Goal: Information Seeking & Learning: Learn about a topic

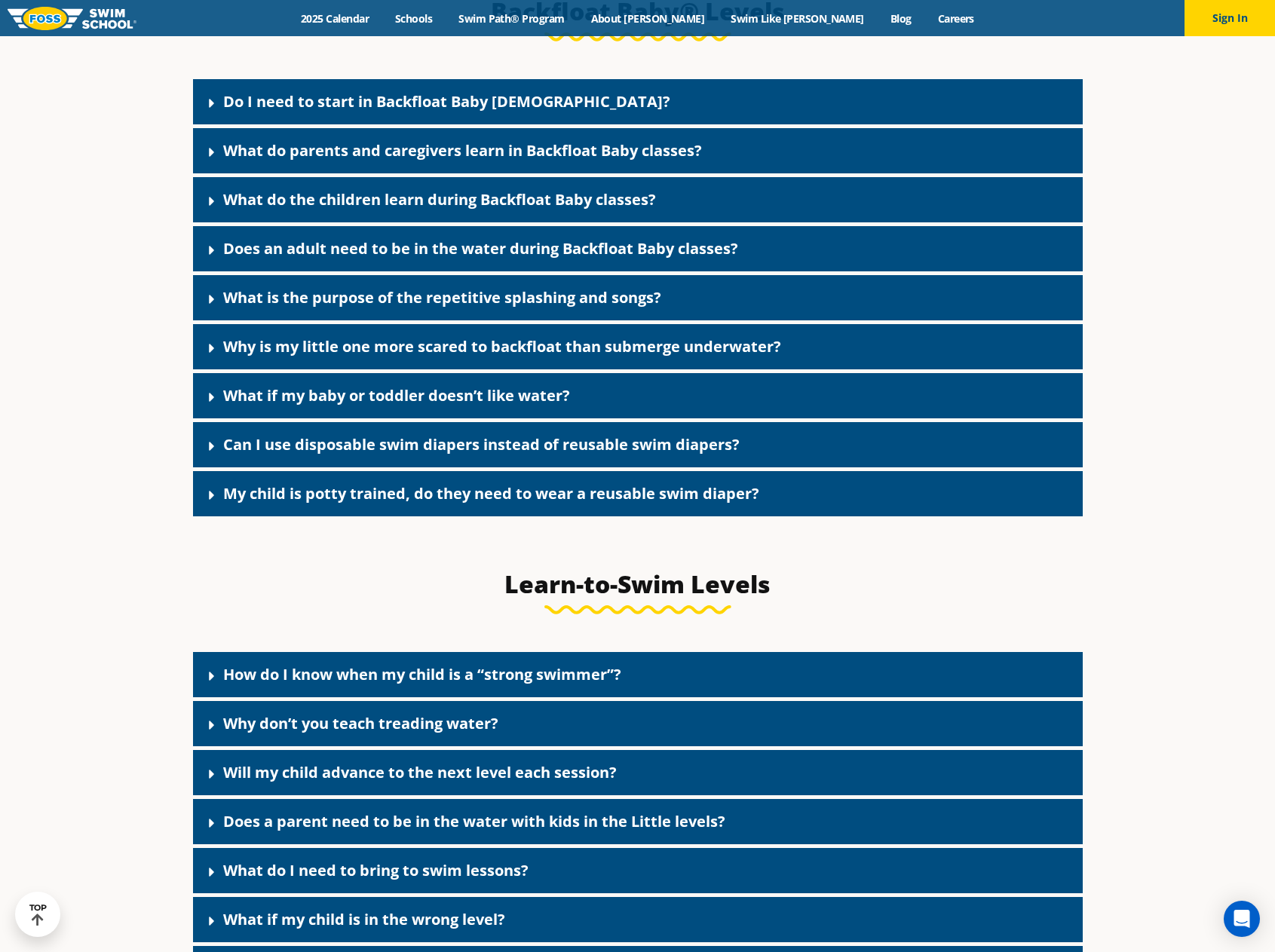
scroll to position [3500, 0]
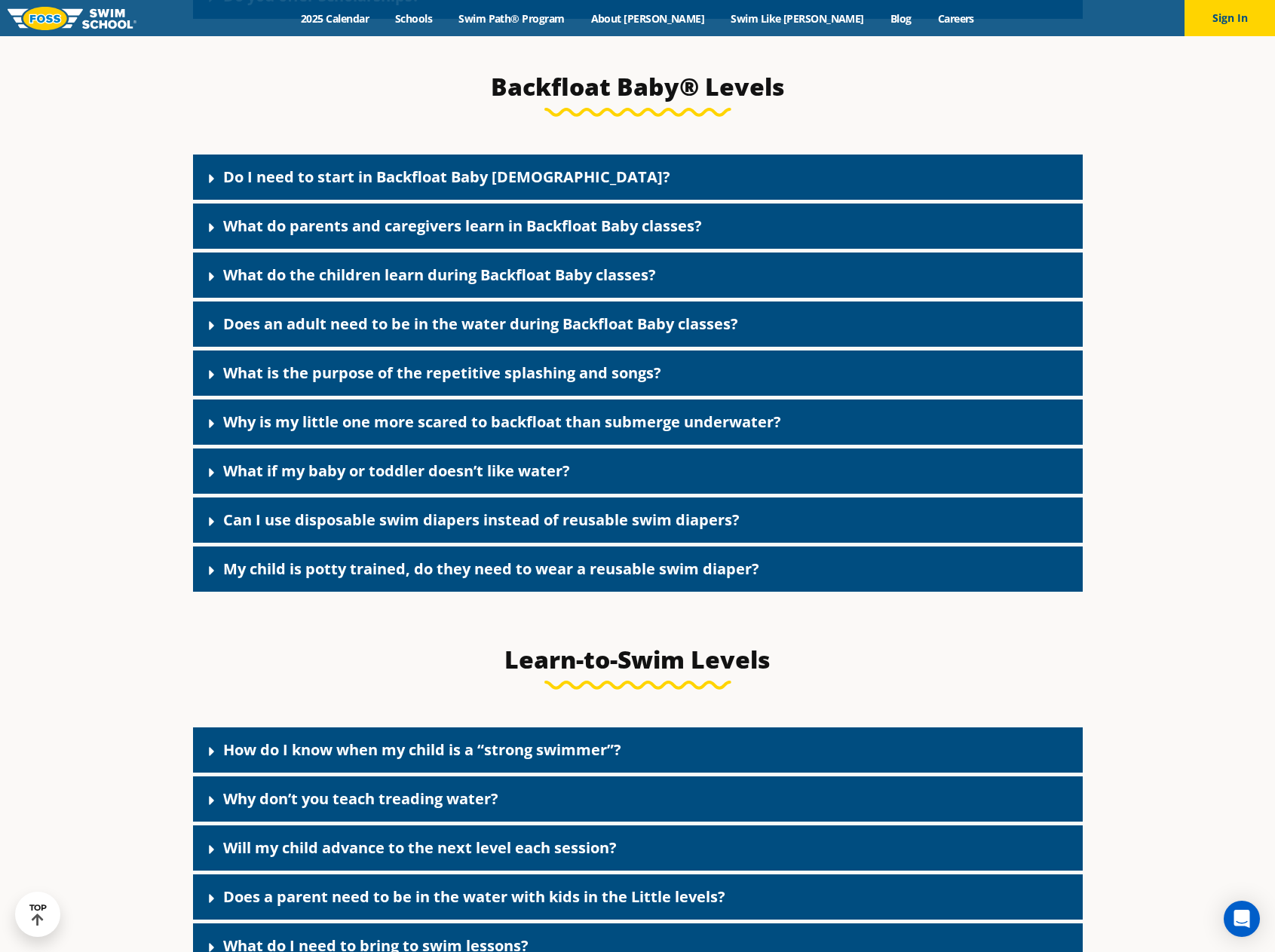
click at [310, 187] on link "Do I need to start in Backfloat Baby [DEMOGRAPHIC_DATA]?" at bounding box center [447, 176] width 447 height 20
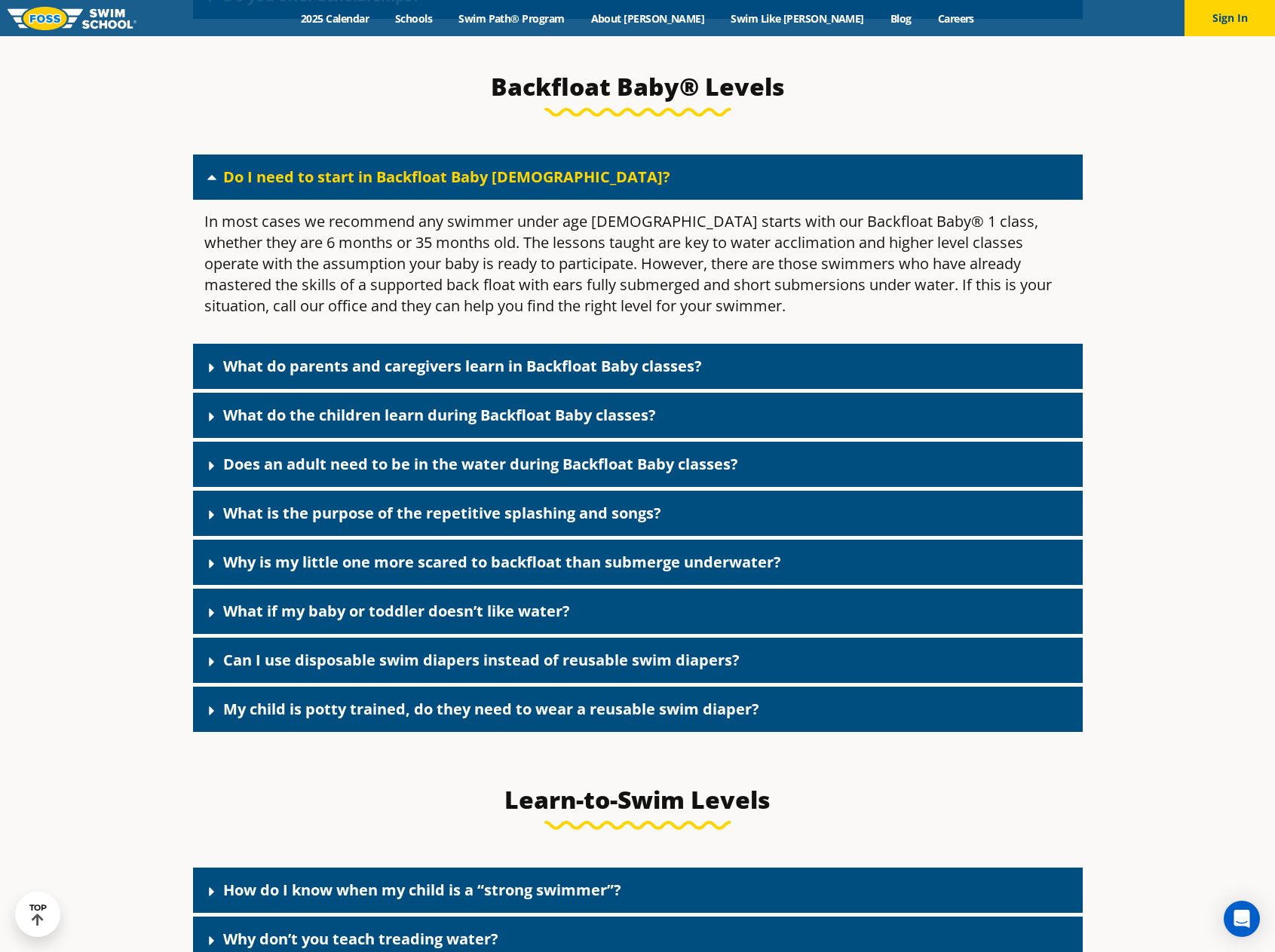
click at [213, 376] on icon at bounding box center [211, 368] width 15 height 15
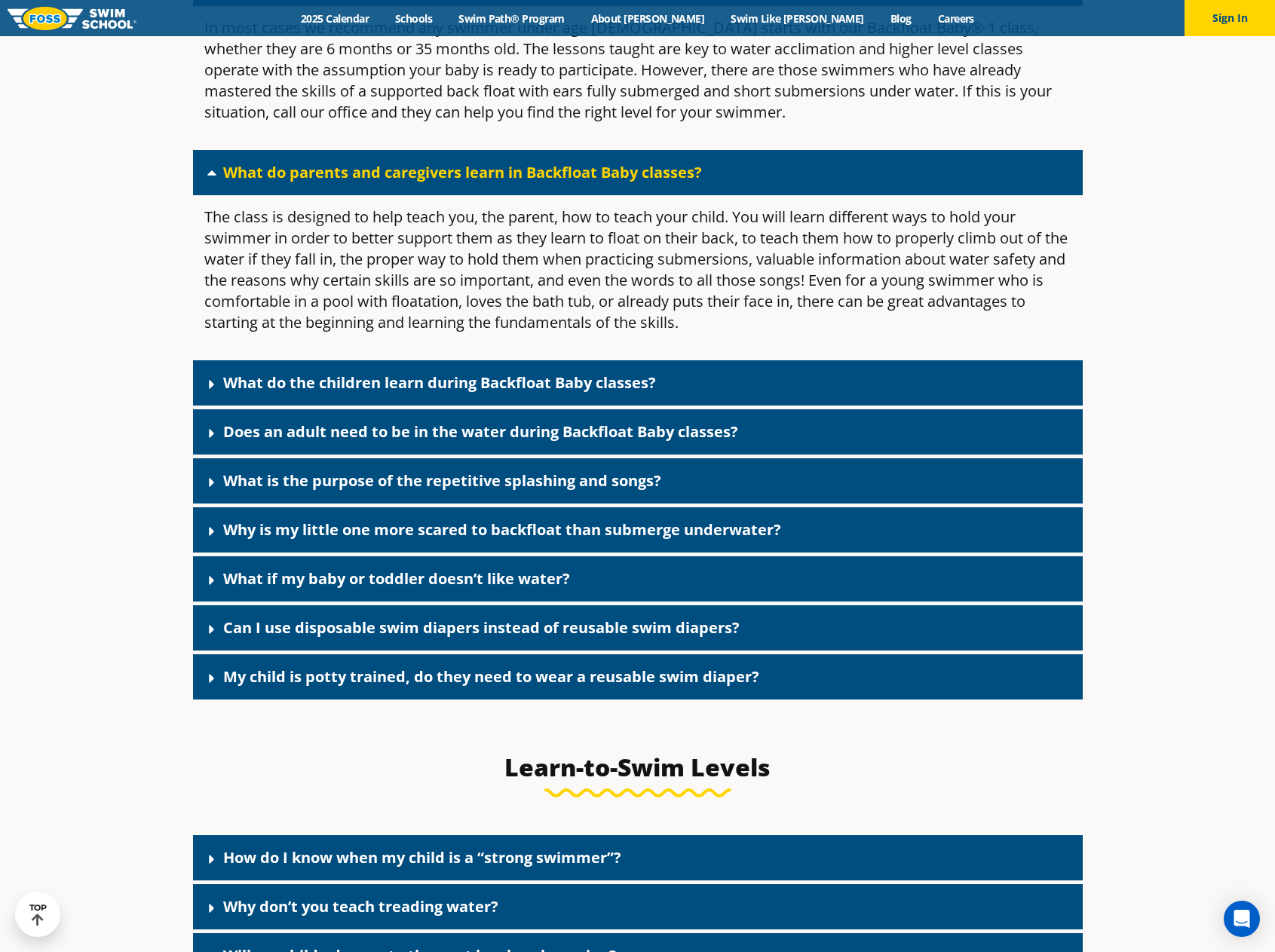
scroll to position [3802, 0]
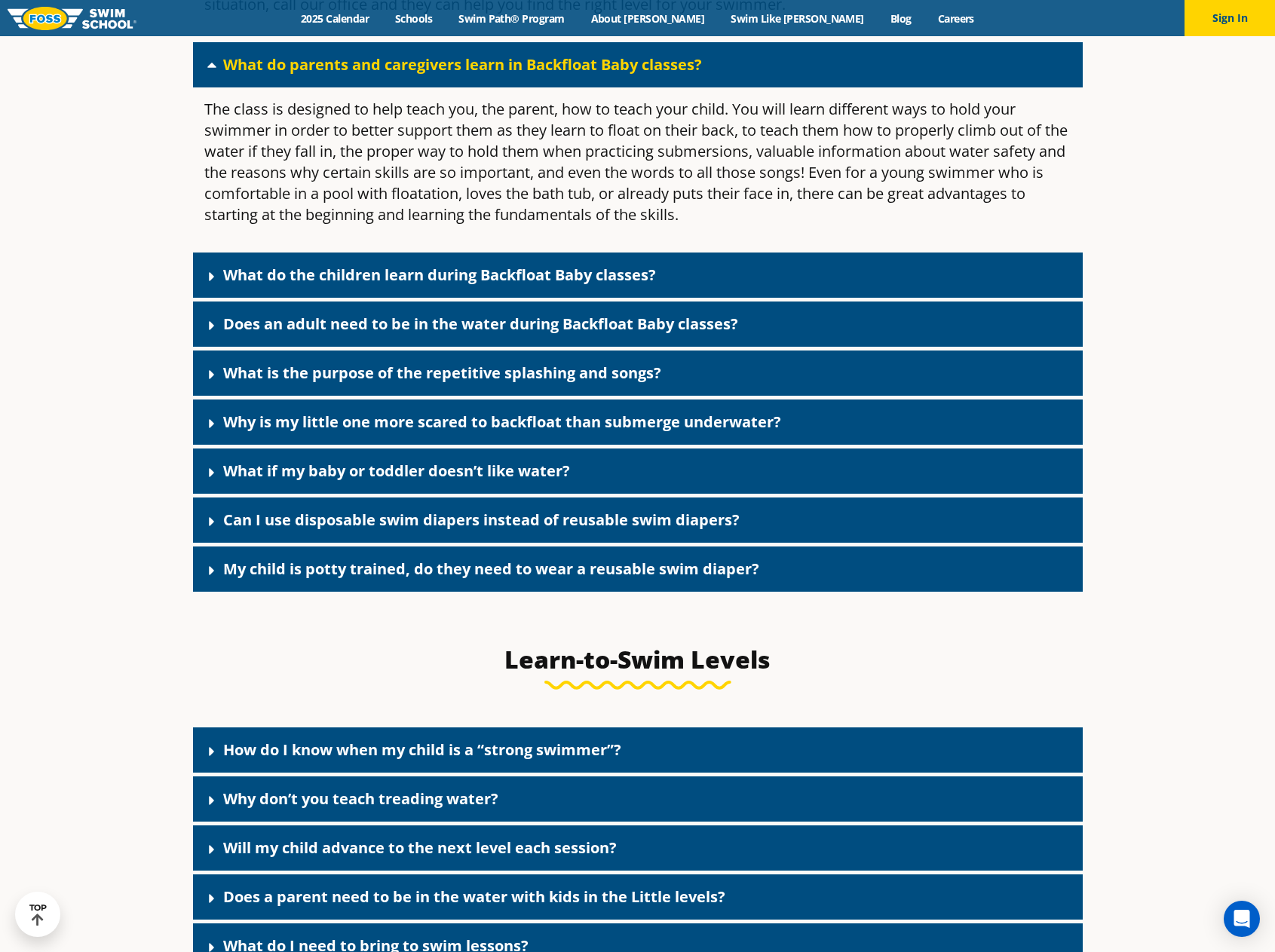
click at [269, 285] on link "What do the children learn during Backfloat Baby classes?" at bounding box center [439, 274] width 432 height 20
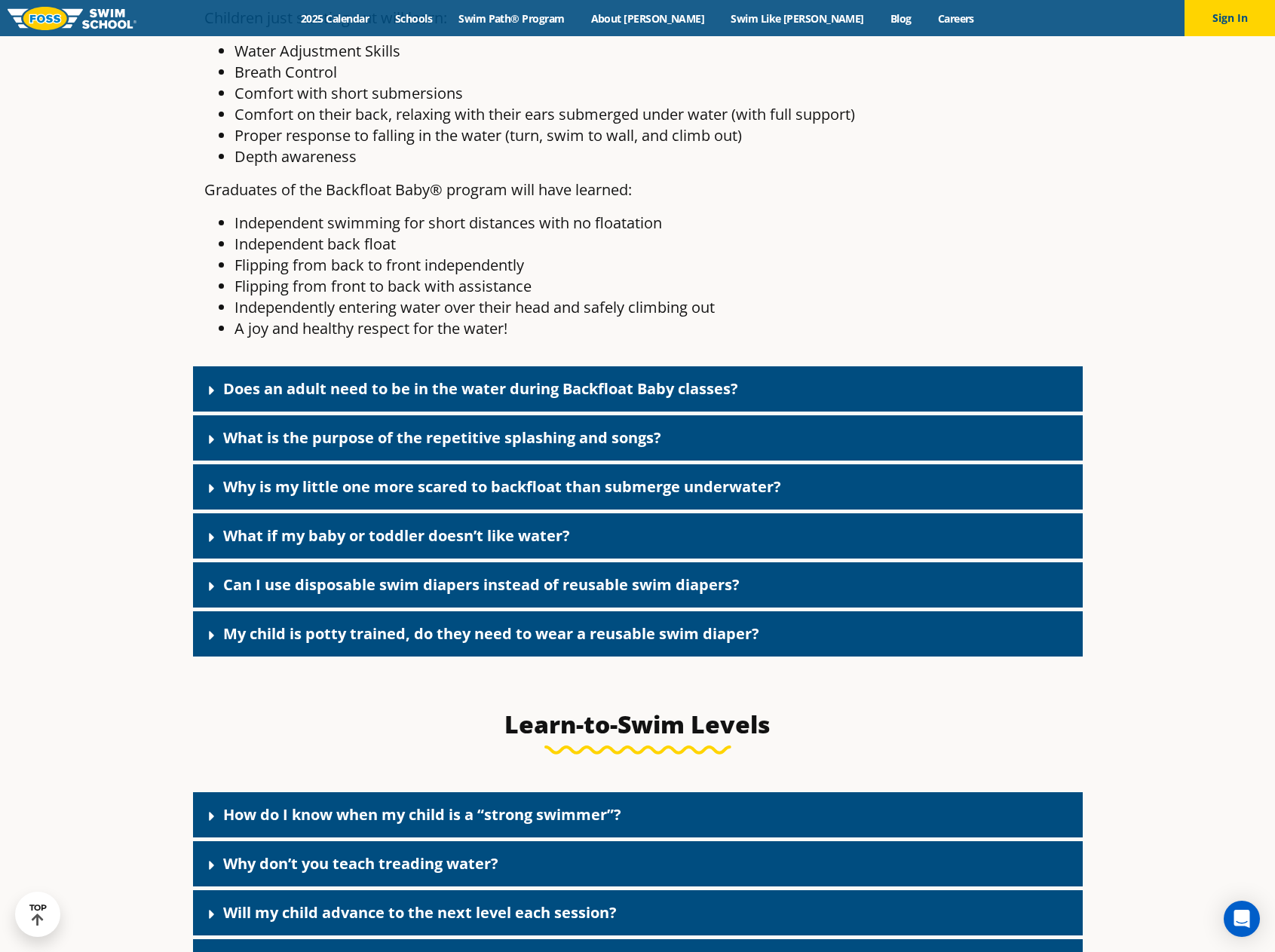
scroll to position [4254, 0]
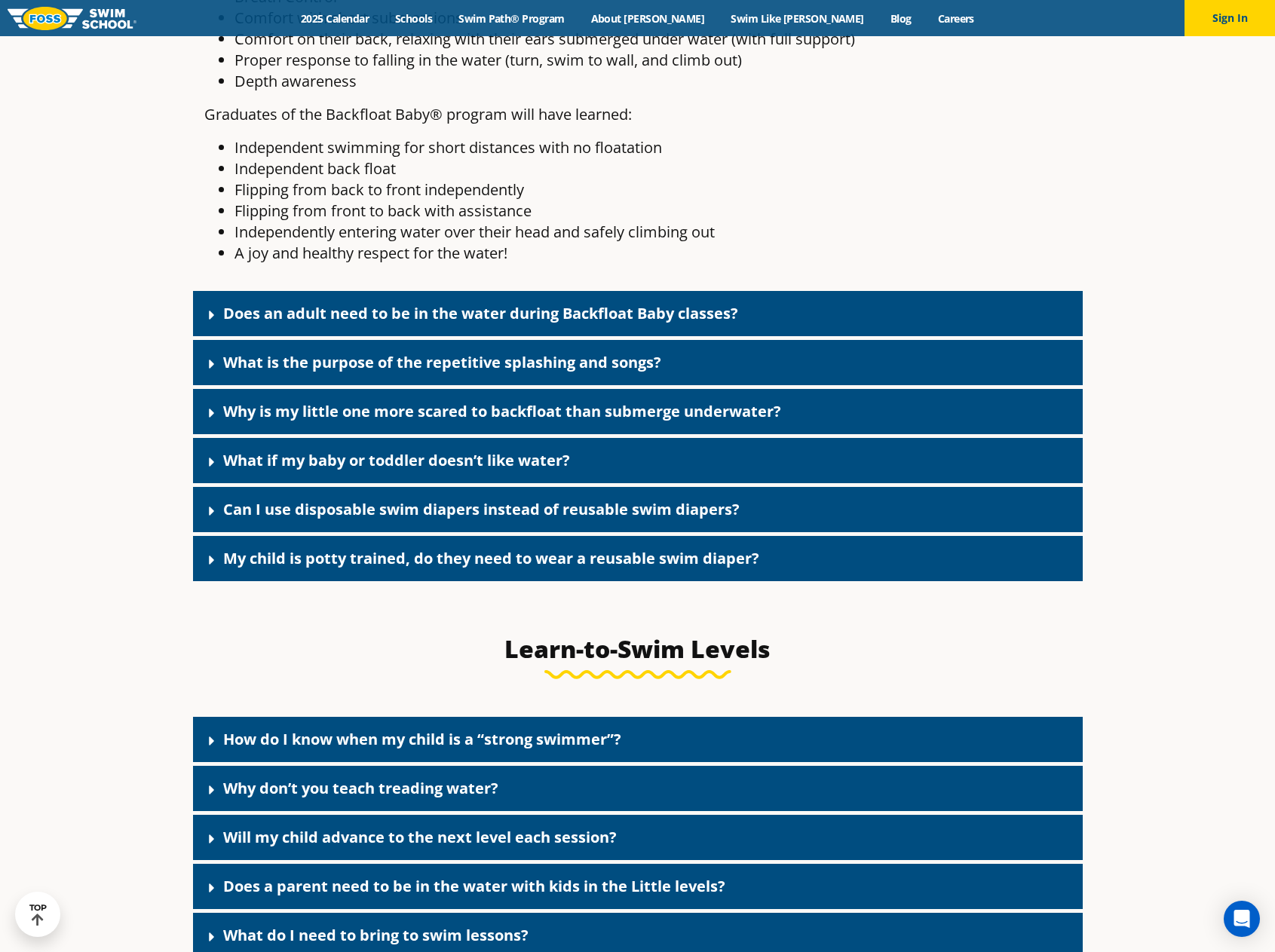
click at [342, 519] on link "Can I use disposable swim diapers instead of reusable swim diapers?" at bounding box center [481, 508] width 516 height 20
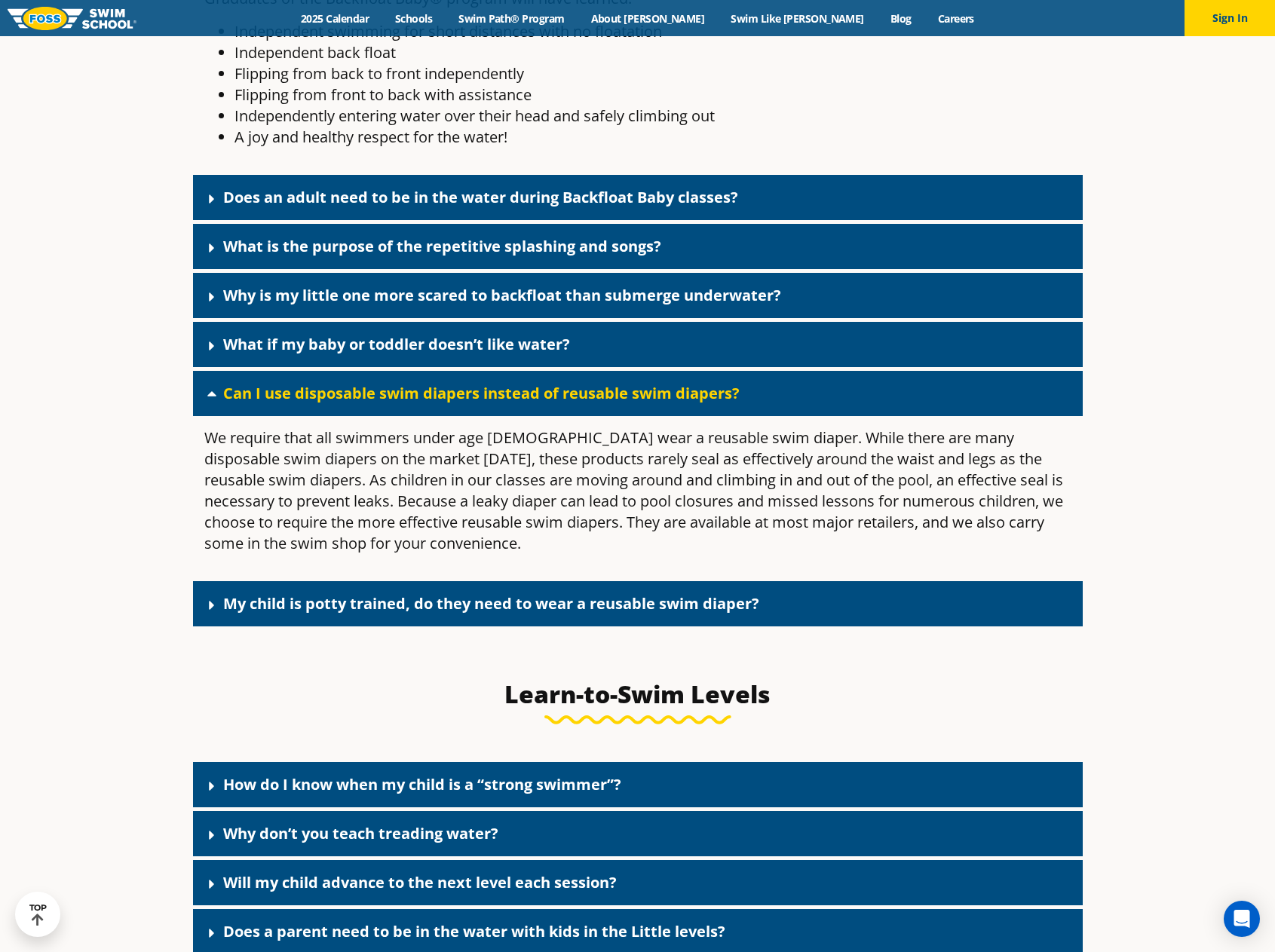
scroll to position [4405, 0]
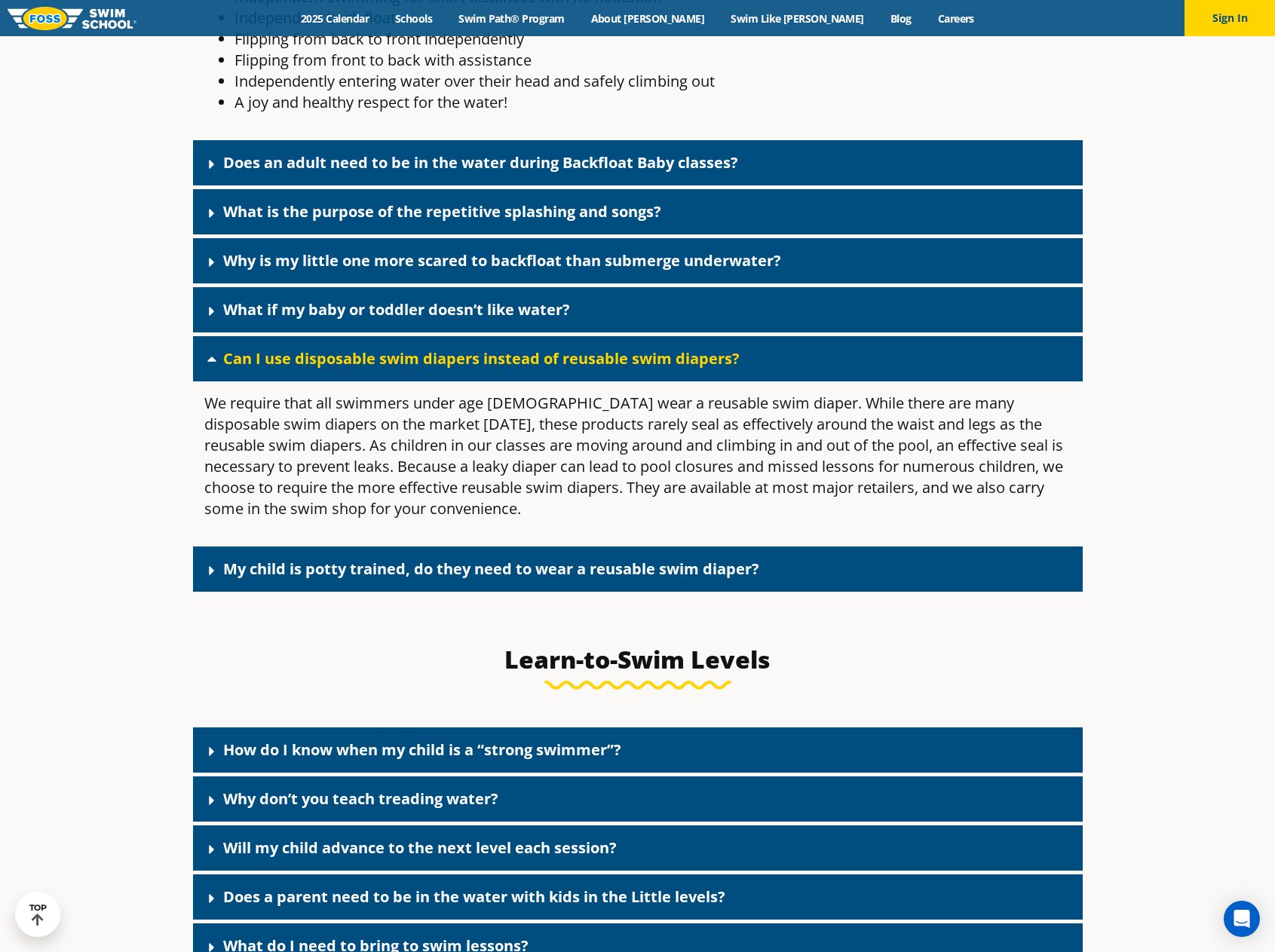
click at [234, 579] on link "My child is potty trained, do they need to wear a reusable swim diaper?" at bounding box center [491, 568] width 536 height 20
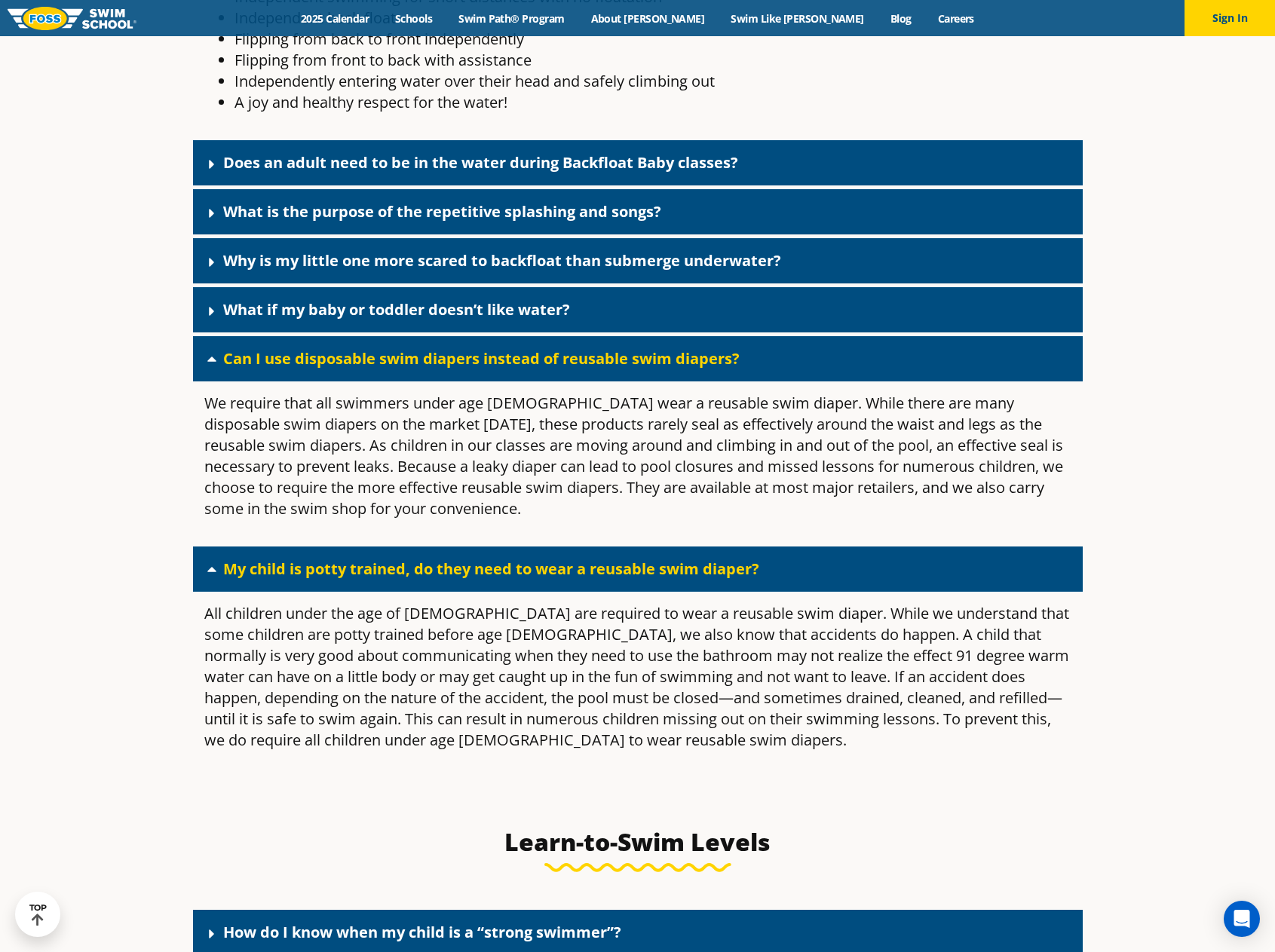
click at [262, 172] on link "Does an adult need to be in the water during Backfloat Baby classes?" at bounding box center [480, 162] width 515 height 20
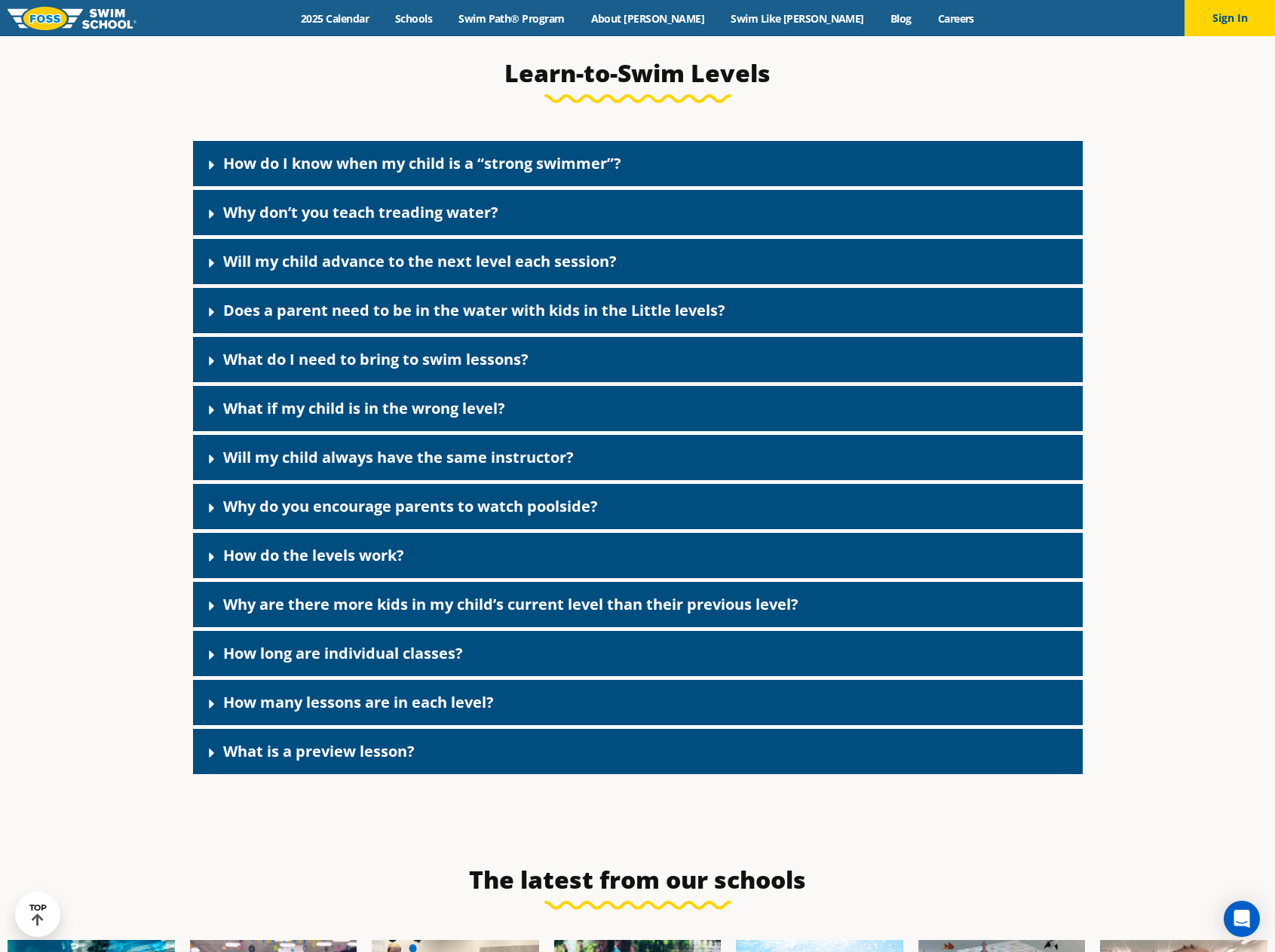
scroll to position [5234, 0]
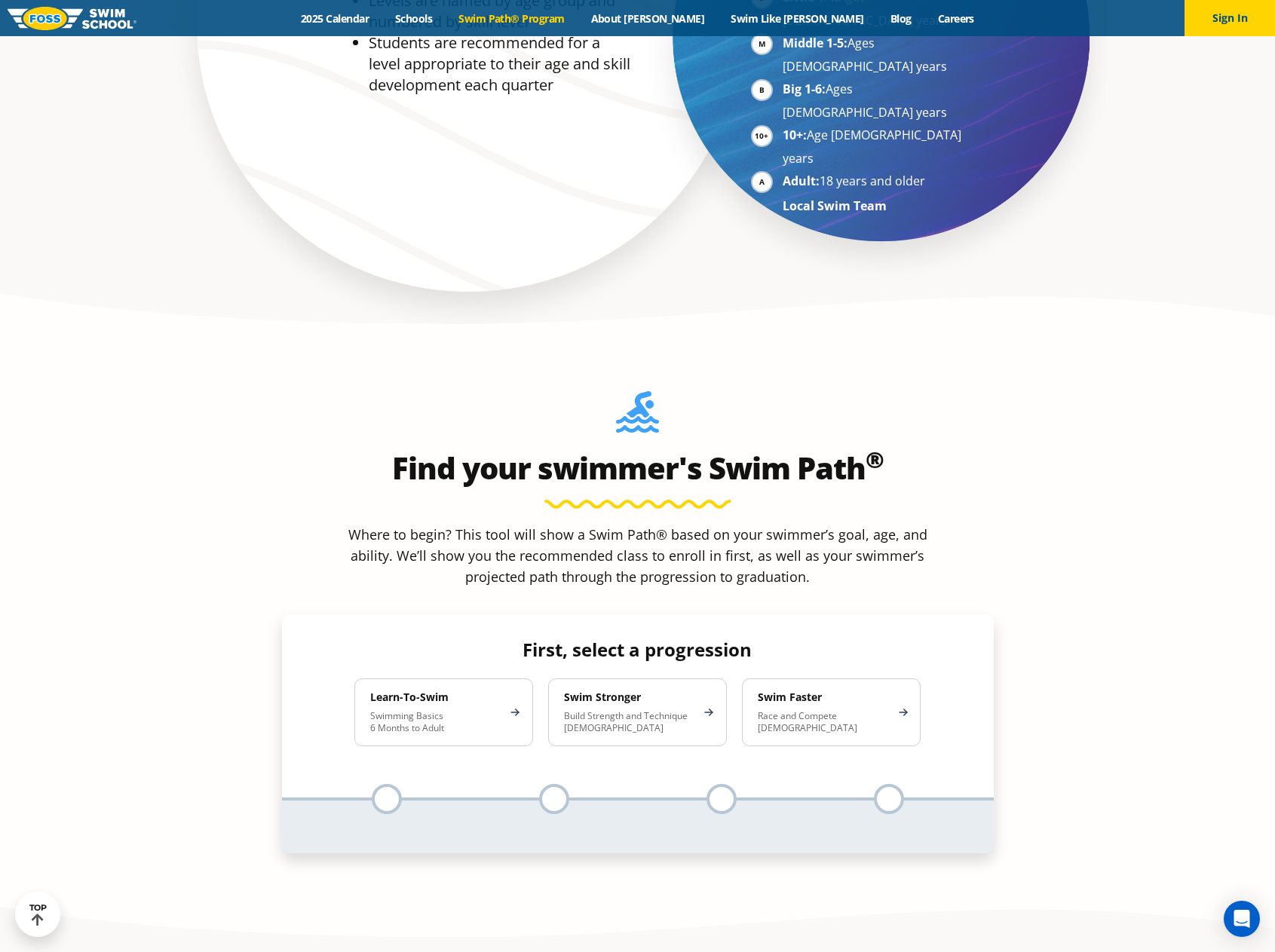
scroll to position [1357, 0]
